Goal: Transaction & Acquisition: Purchase product/service

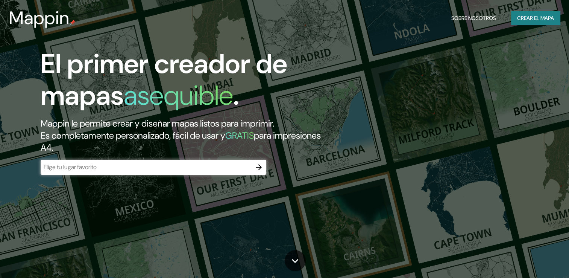
click at [127, 164] on input "text" at bounding box center [146, 167] width 211 height 9
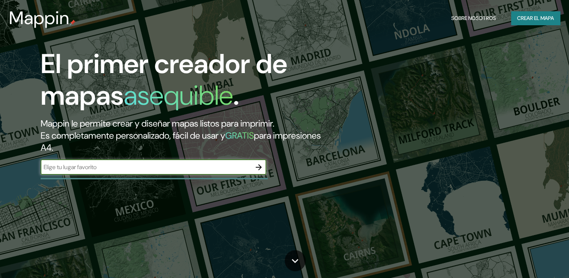
type input "[GEOGRAPHIC_DATA]"
click at [78, 165] on input "[GEOGRAPHIC_DATA]" at bounding box center [146, 167] width 211 height 9
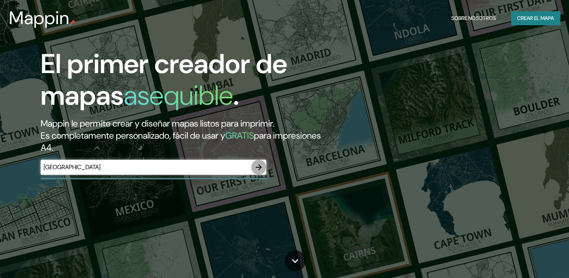
click at [255, 172] on button "button" at bounding box center [258, 167] width 15 height 15
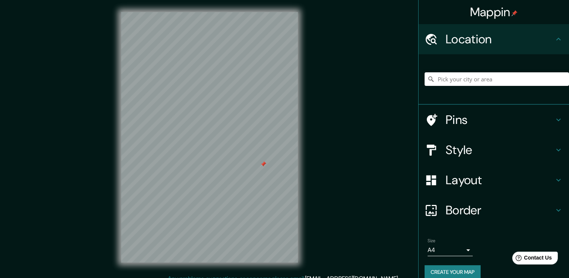
click at [464, 127] on div "Pins" at bounding box center [494, 120] width 150 height 30
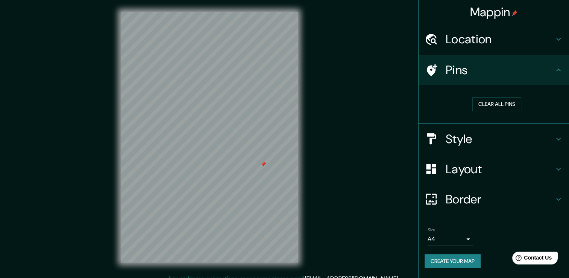
click at [490, 114] on div "Clear all pins" at bounding box center [497, 104] width 144 height 26
click at [490, 110] on button "Clear all pins" at bounding box center [497, 104] width 49 height 14
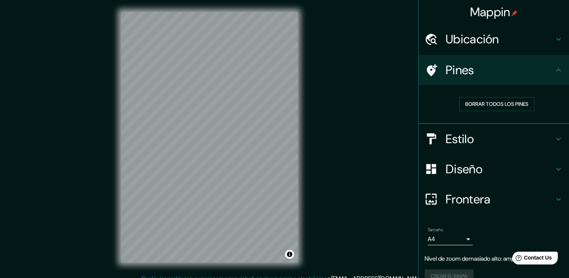
click at [358, 151] on div "Mappin Ubicación Pines Borrar todos los pines Estilo Diseño Frontera Elige un b…" at bounding box center [284, 143] width 569 height 286
click at [460, 68] on h4 "Pines" at bounding box center [500, 69] width 108 height 15
click at [468, 96] on div "Borrar todos los pines" at bounding box center [497, 104] width 144 height 26
click at [468, 109] on button "Borrar todos los pines" at bounding box center [496, 104] width 75 height 14
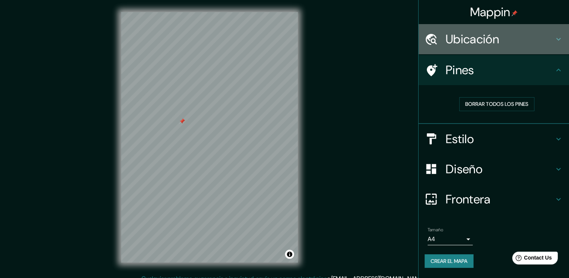
click at [474, 43] on h4 "Ubicación" at bounding box center [500, 39] width 108 height 15
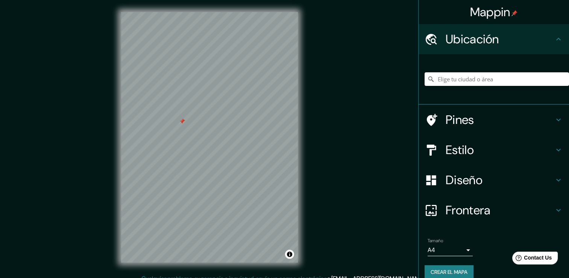
click at [468, 80] on input "Elige tu ciudad o área" at bounding box center [497, 79] width 144 height 14
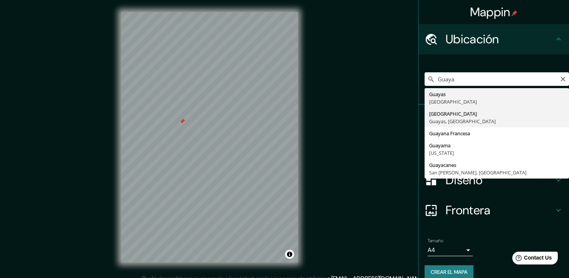
type input "[GEOGRAPHIC_DATA], [GEOGRAPHIC_DATA], [GEOGRAPHIC_DATA]"
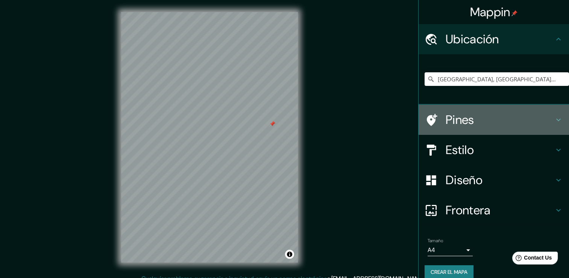
click at [446, 120] on h4 "Pines" at bounding box center [500, 119] width 108 height 15
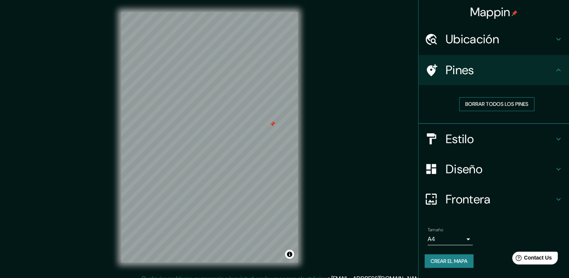
click at [473, 106] on font "Borrar todos los pines" at bounding box center [496, 103] width 63 height 9
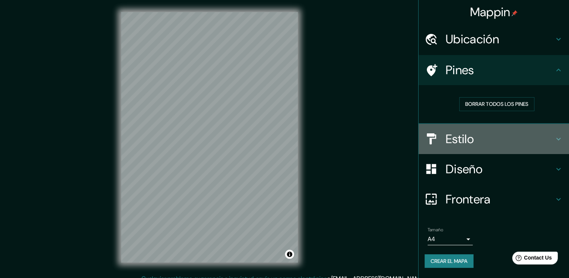
click at [468, 147] on div "Estilo" at bounding box center [494, 139] width 150 height 30
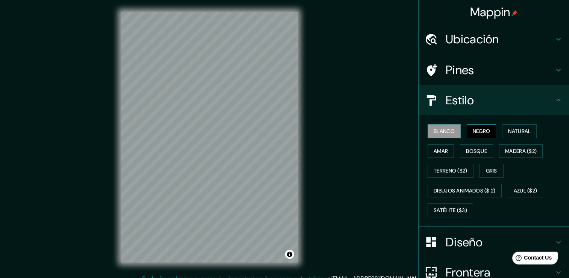
click at [475, 132] on font "Negro" at bounding box center [482, 130] width 18 height 9
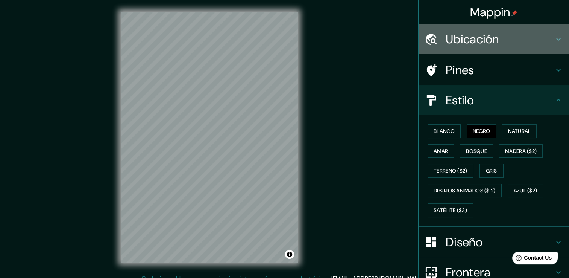
click at [462, 39] on h4 "Ubicación" at bounding box center [500, 39] width 108 height 15
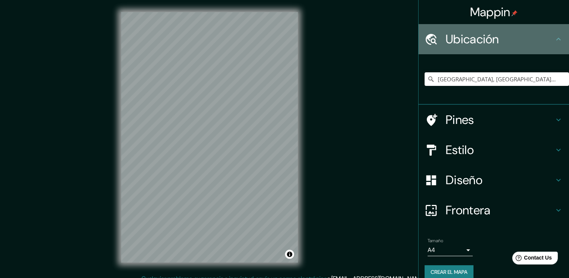
click at [462, 39] on h4 "Ubicación" at bounding box center [500, 39] width 108 height 15
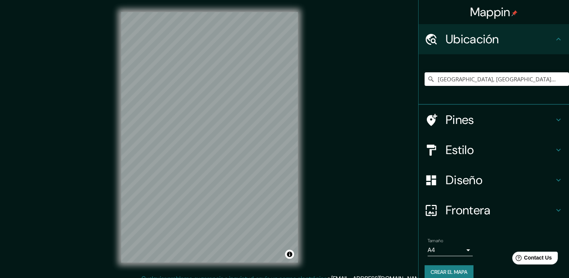
click at [461, 200] on div "Frontera" at bounding box center [494, 210] width 150 height 30
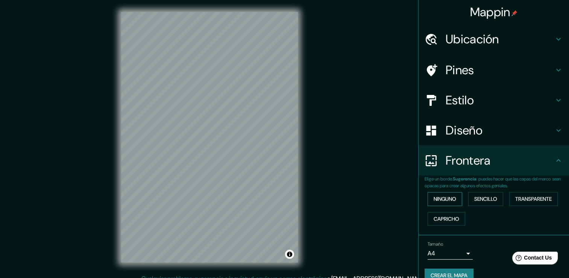
click at [447, 195] on font "Ninguno" at bounding box center [445, 198] width 23 height 9
click at [487, 197] on font "Sencillo" at bounding box center [485, 198] width 23 height 9
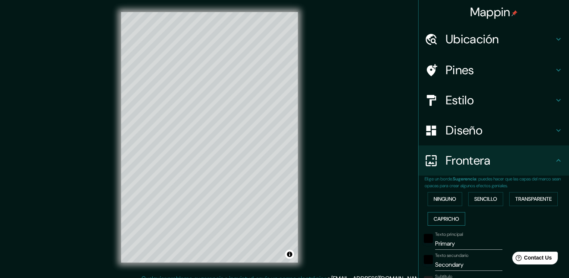
click at [448, 215] on font "Capricho" at bounding box center [447, 218] width 26 height 9
click at [534, 197] on font "Transparente" at bounding box center [533, 198] width 36 height 9
click at [436, 200] on font "Ninguno" at bounding box center [445, 198] width 23 height 9
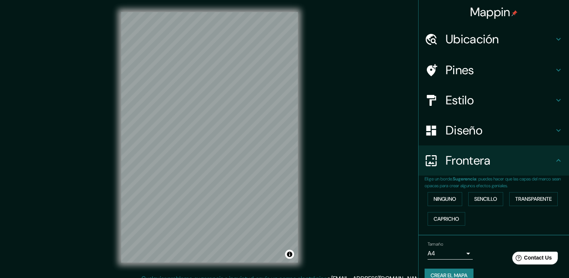
click at [476, 161] on h4 "Frontera" at bounding box center [500, 160] width 108 height 15
click at [476, 137] on h4 "Diseño" at bounding box center [500, 130] width 108 height 15
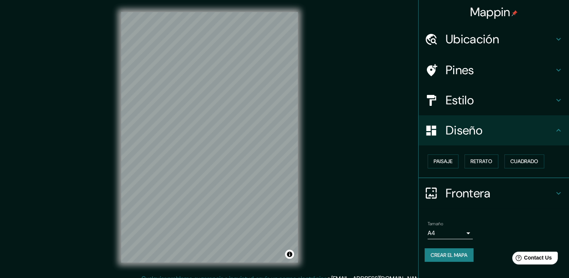
click at [459, 158] on div "Paisaje Retrato Cuadrado" at bounding box center [497, 161] width 144 height 20
click at [453, 160] on font "Paisaje" at bounding box center [443, 161] width 19 height 9
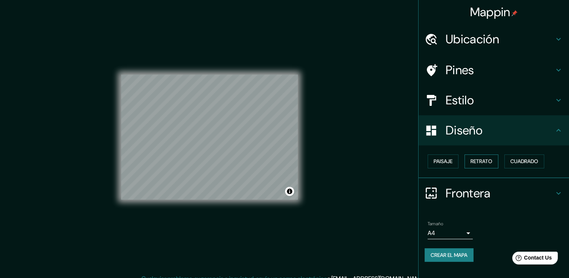
click at [485, 160] on font "Retrato" at bounding box center [482, 161] width 22 height 9
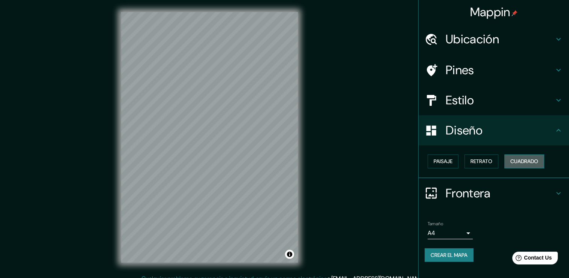
click at [512, 162] on font "Cuadrado" at bounding box center [525, 161] width 28 height 9
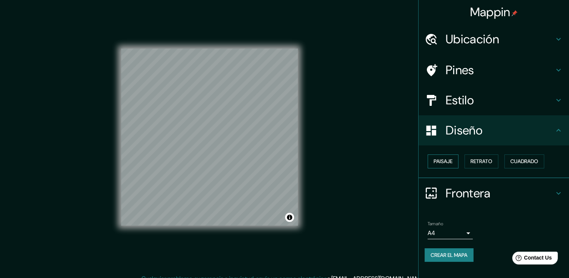
click at [450, 163] on font "Paisaje" at bounding box center [443, 161] width 19 height 9
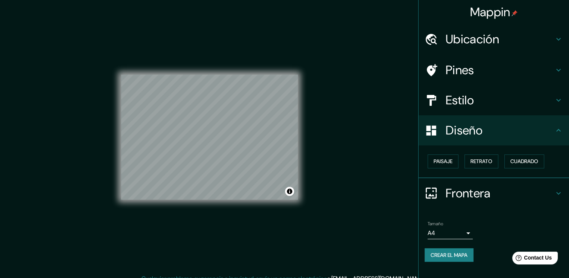
click at [470, 99] on h4 "Estilo" at bounding box center [500, 100] width 108 height 15
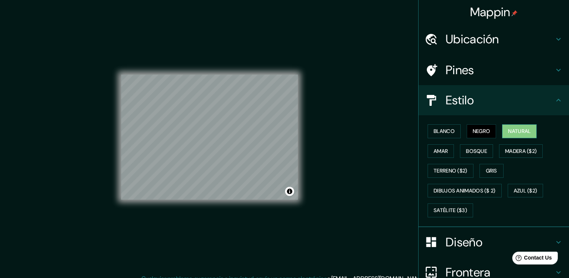
click at [521, 128] on font "Natural" at bounding box center [519, 130] width 23 height 9
click at [443, 150] on button "Amar" at bounding box center [441, 151] width 26 height 14
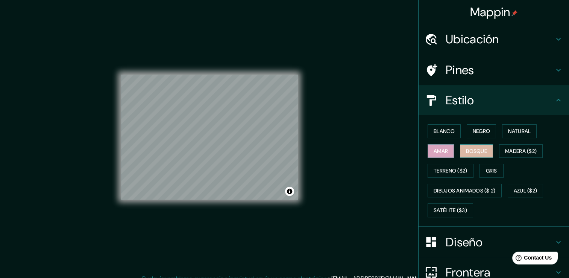
click at [475, 146] on font "Bosque" at bounding box center [476, 150] width 21 height 9
click at [521, 149] on font "Madera ($2)" at bounding box center [521, 150] width 32 height 9
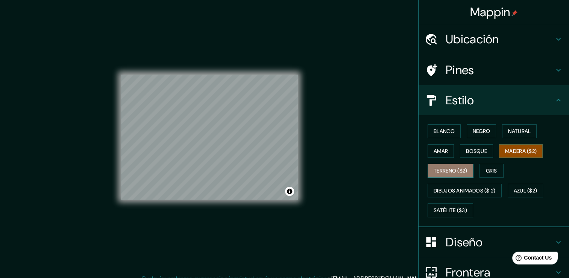
click at [446, 172] on font "Terreno ($2)" at bounding box center [451, 170] width 34 height 9
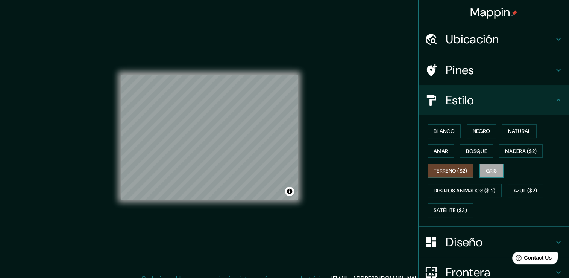
click at [490, 168] on font "Gris" at bounding box center [491, 170] width 11 height 9
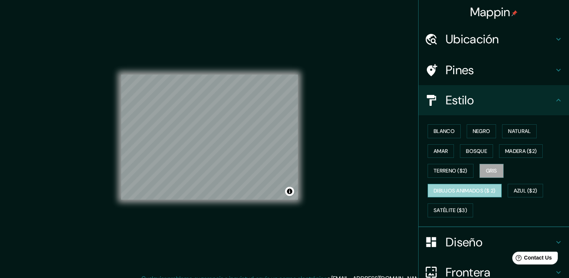
click at [470, 186] on font "Dibujos animados ($ 2)" at bounding box center [465, 190] width 62 height 9
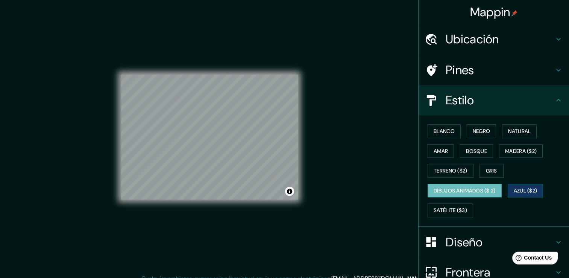
click at [538, 190] on button "Azul ($2)" at bounding box center [526, 191] width 36 height 14
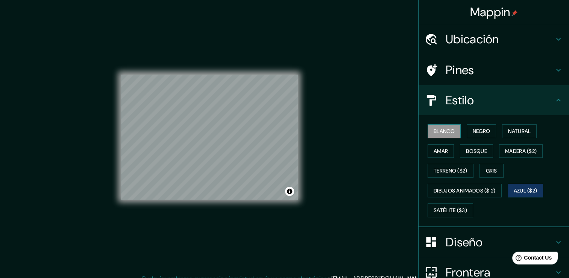
click at [442, 132] on font "Blanco" at bounding box center [444, 130] width 21 height 9
click at [473, 130] on font "Negro" at bounding box center [482, 130] width 18 height 9
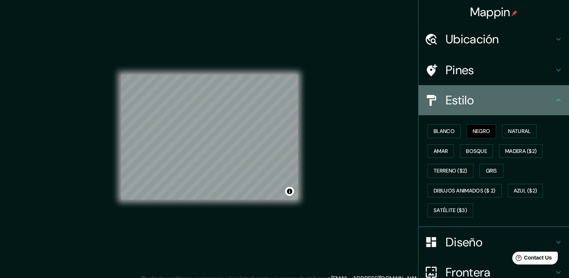
click at [463, 104] on h4 "Estilo" at bounding box center [500, 100] width 108 height 15
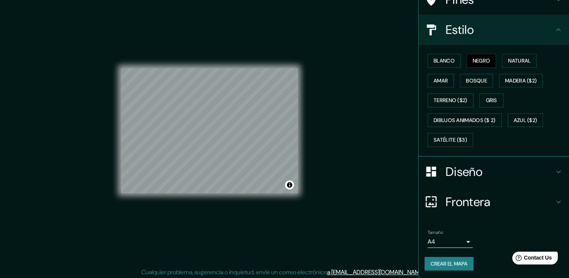
scroll to position [8, 0]
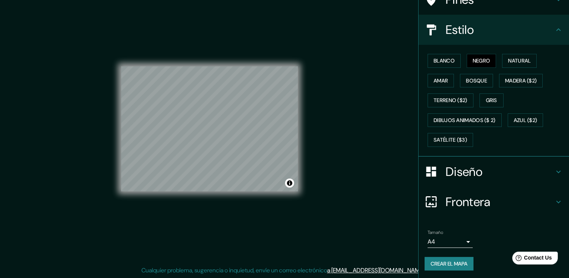
click at [447, 243] on body "Mappin Ubicación [GEOGRAPHIC_DATA], [GEOGRAPHIC_DATA], [GEOGRAPHIC_DATA] Pines …" at bounding box center [284, 131] width 569 height 278
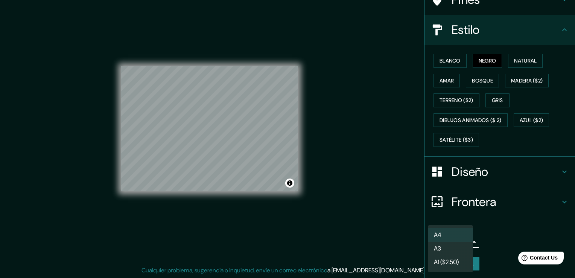
click at [501, 234] on div at bounding box center [287, 139] width 575 height 278
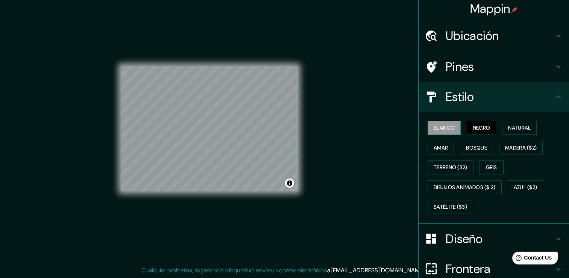
scroll to position [0, 0]
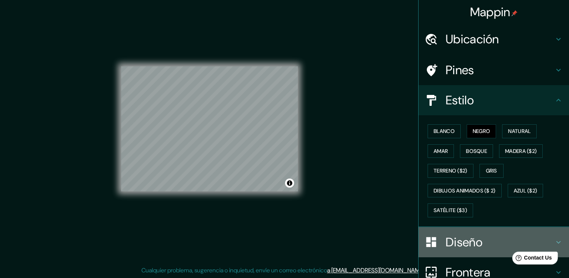
click at [436, 232] on div "Diseño" at bounding box center [494, 242] width 150 height 30
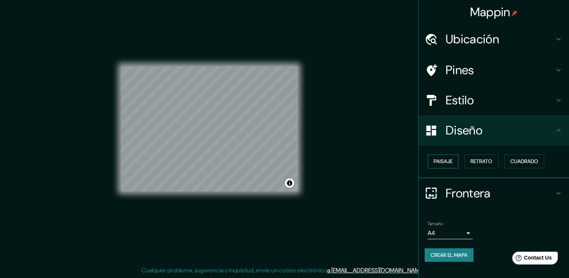
click at [441, 164] on font "Paisaje" at bounding box center [443, 161] width 19 height 9
click at [476, 160] on font "Retrato" at bounding box center [482, 161] width 22 height 9
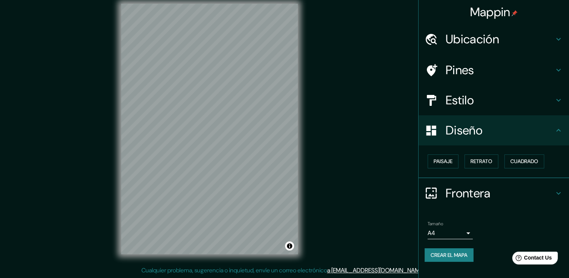
click at [462, 193] on h4 "Frontera" at bounding box center [500, 192] width 108 height 15
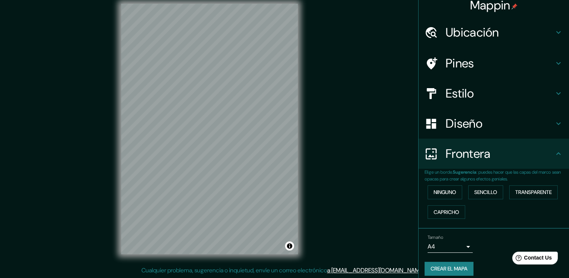
scroll to position [12, 0]
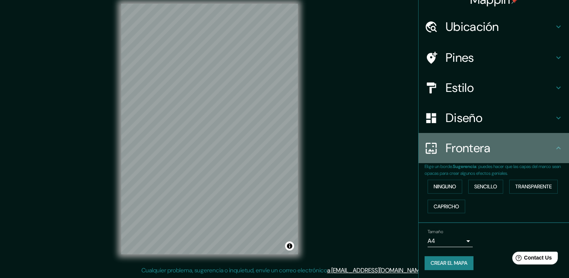
click at [458, 156] on div "Frontera" at bounding box center [494, 148] width 150 height 30
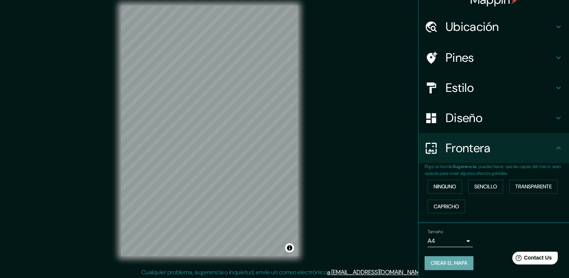
click at [445, 263] on font "Crear el mapa" at bounding box center [449, 262] width 37 height 9
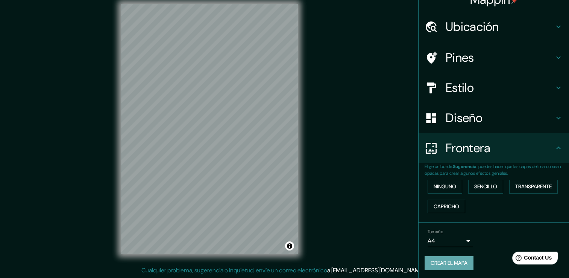
click at [456, 256] on button "Crear el mapa" at bounding box center [449, 263] width 49 height 14
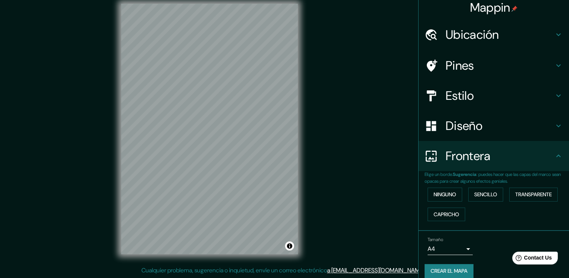
scroll to position [0, 0]
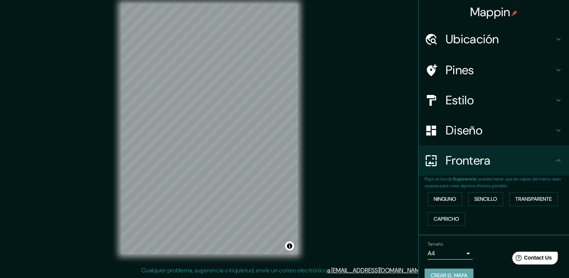
click at [450, 272] on font "Crear el mapa" at bounding box center [449, 275] width 37 height 9
click at [447, 269] on button "Crear el mapa" at bounding box center [449, 275] width 49 height 14
